Goal: Navigation & Orientation: Find specific page/section

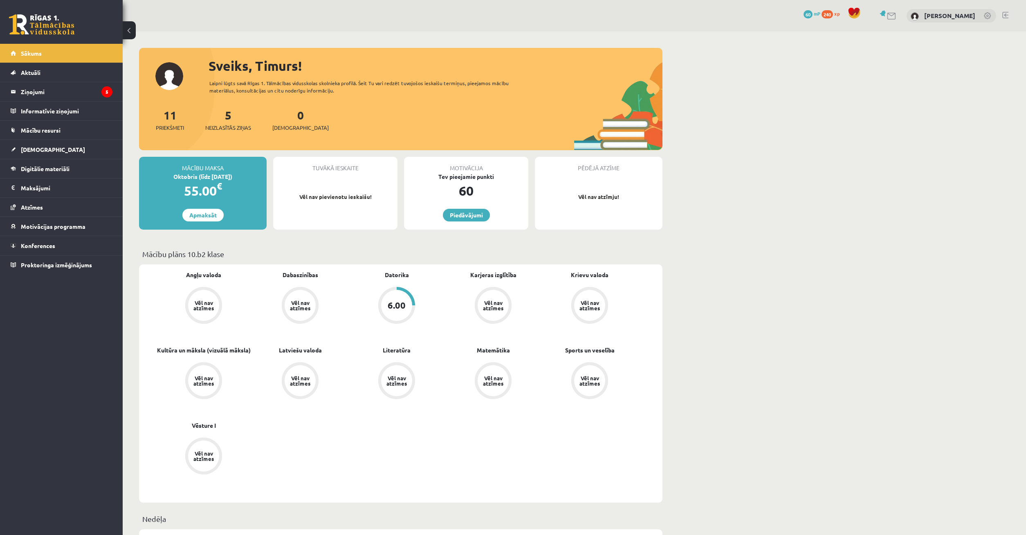
scroll to position [501, 0]
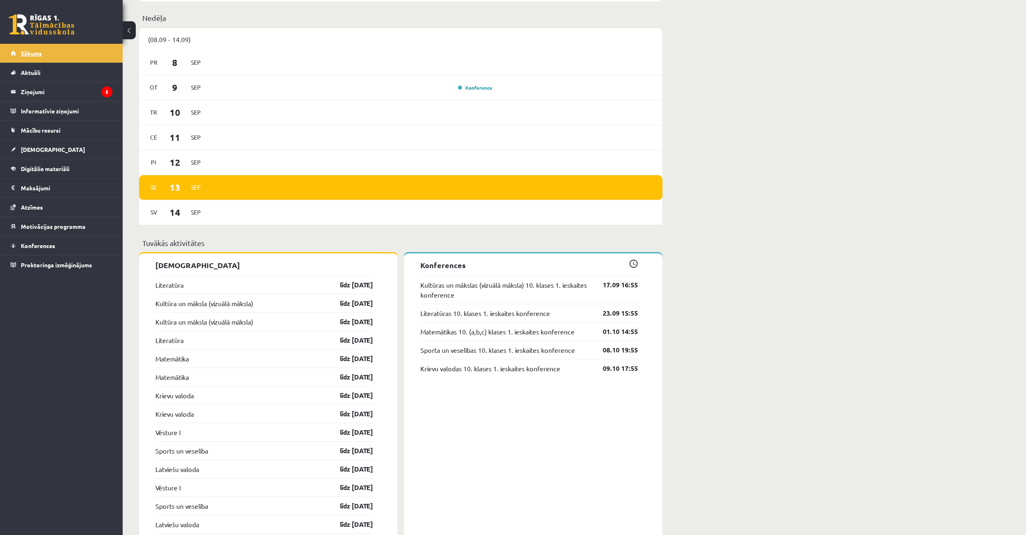
click at [49, 45] on link "Sākums" at bounding box center [62, 53] width 102 height 19
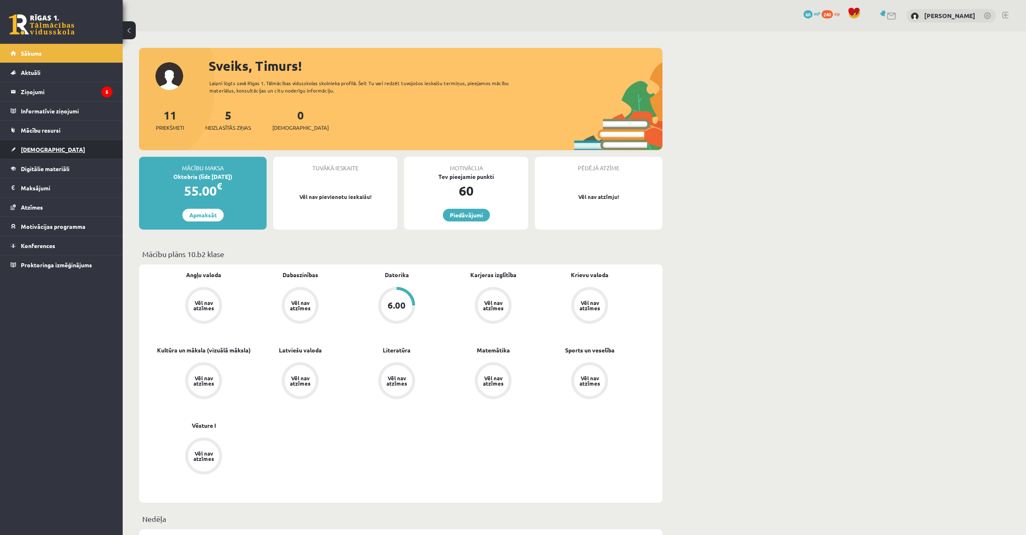
click at [36, 149] on span "[DEMOGRAPHIC_DATA]" at bounding box center [53, 149] width 64 height 7
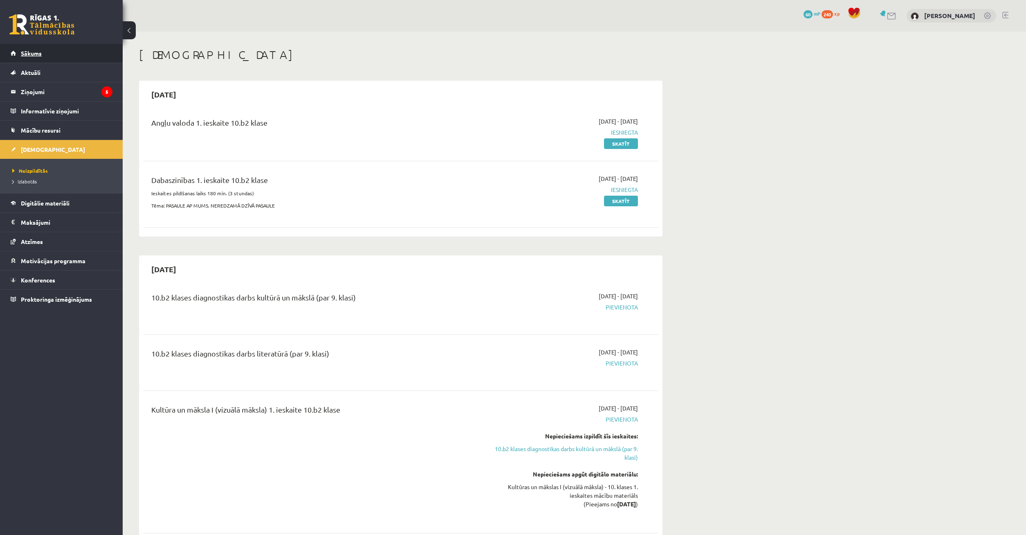
click at [42, 52] on link "Sākums" at bounding box center [62, 53] width 102 height 19
